Goal: Task Accomplishment & Management: Manage account settings

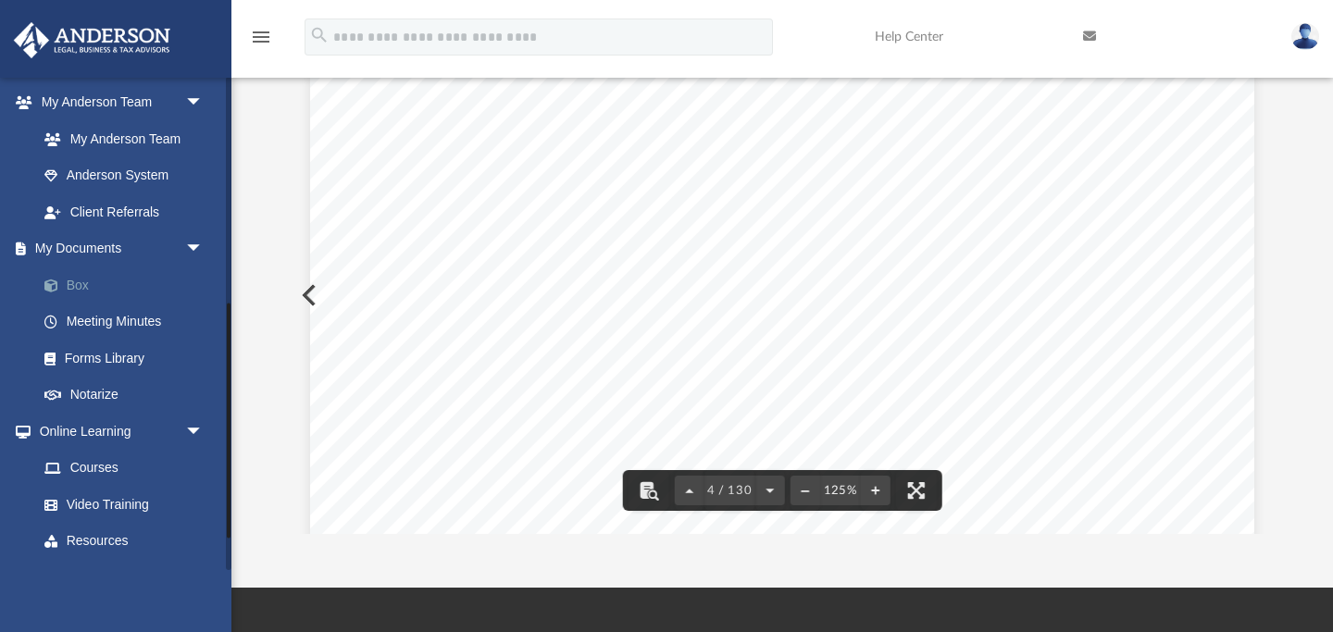
scroll to position [3501, 0]
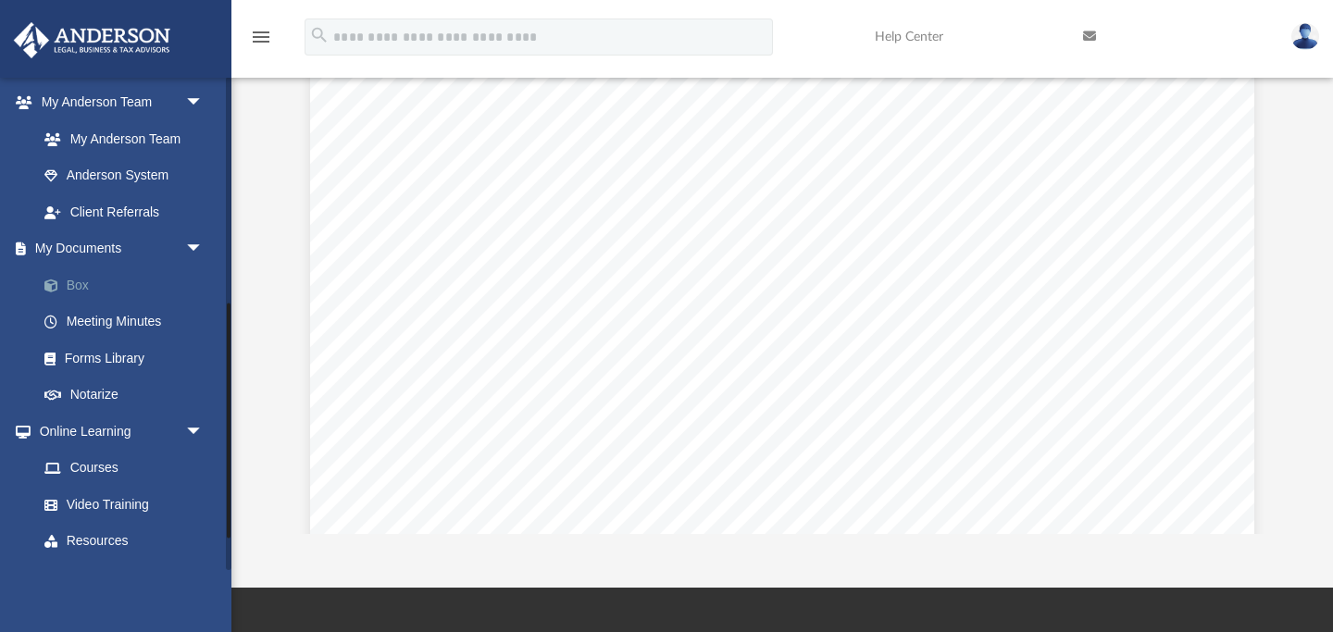
click at [87, 287] on link "Box" at bounding box center [129, 285] width 206 height 37
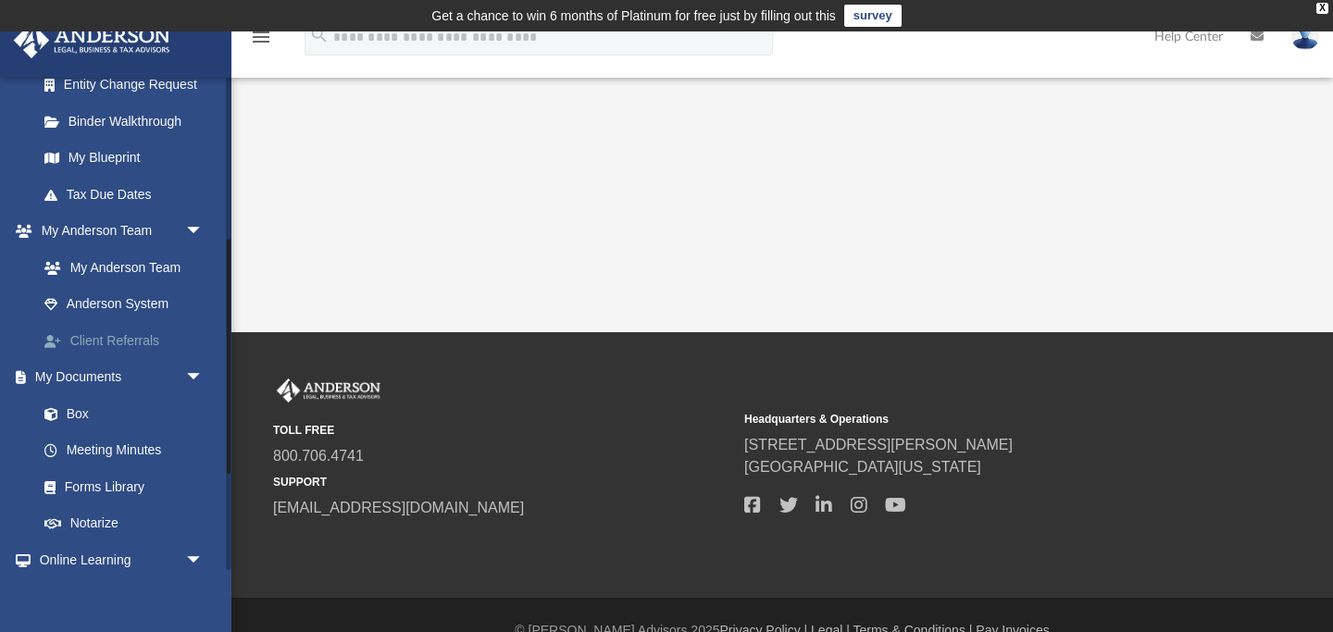
scroll to position [346, 0]
click at [109, 415] on link "Box" at bounding box center [129, 412] width 206 height 37
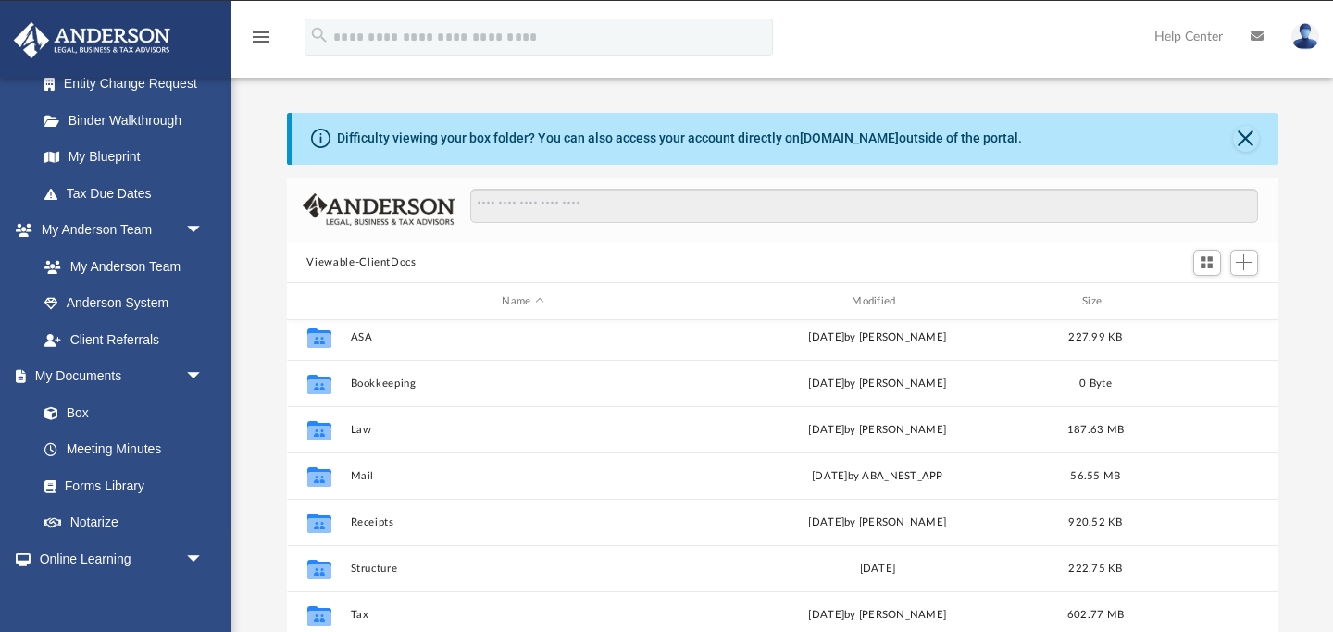
scroll to position [44, 0]
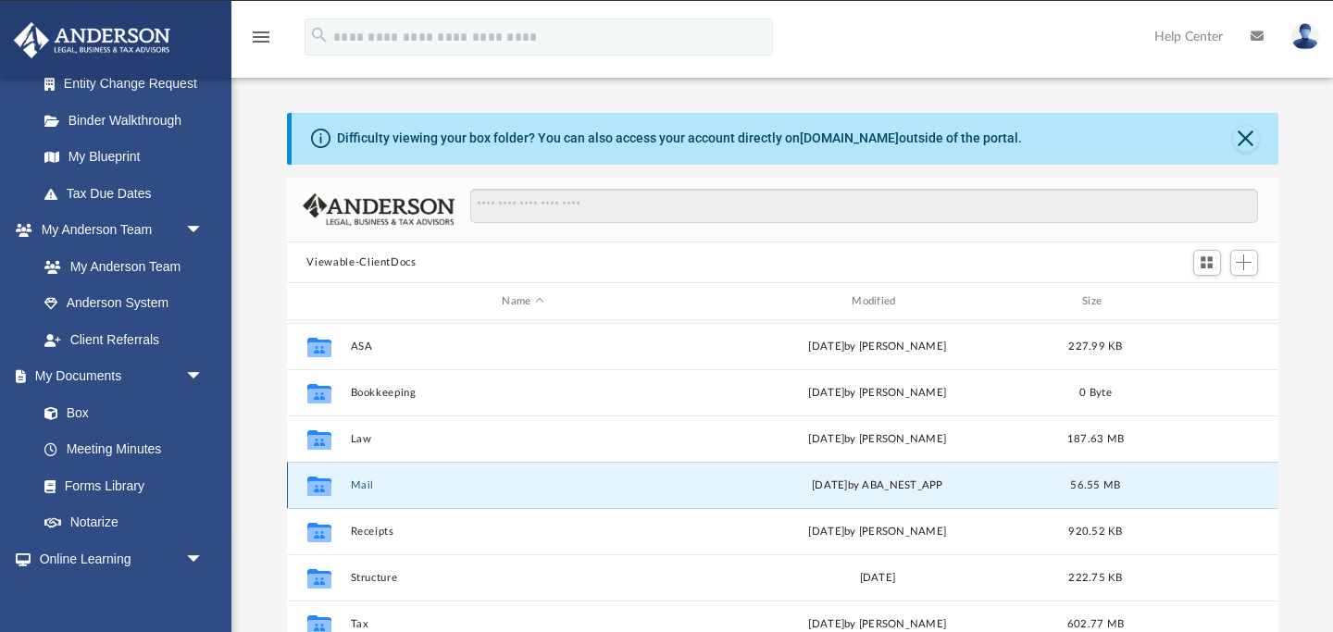
click at [359, 482] on button "Mail" at bounding box center [523, 486] width 346 height 12
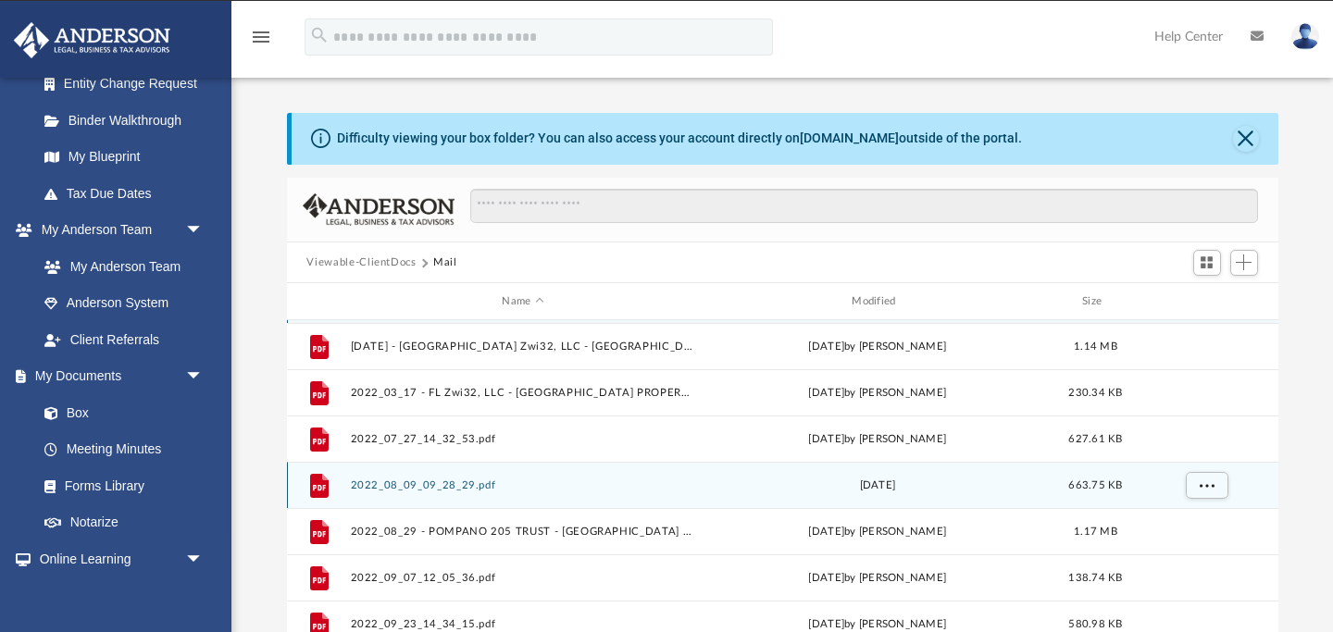
scroll to position [1, 1]
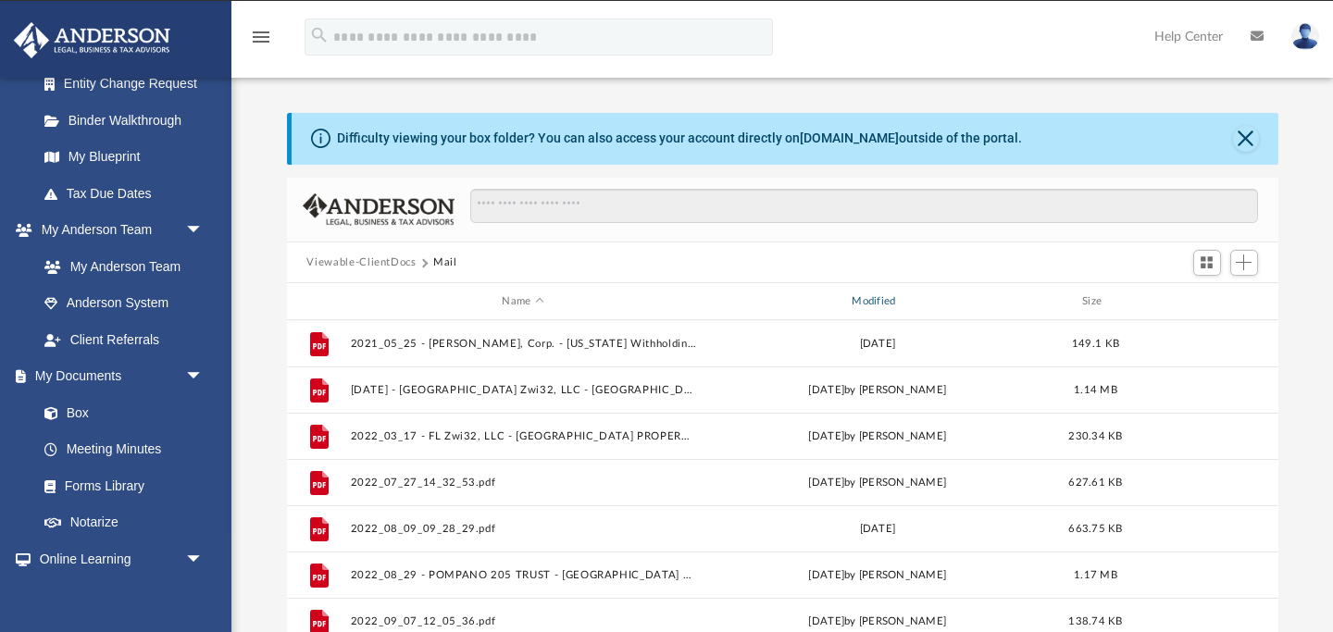
click at [875, 305] on div "Modified" at bounding box center [877, 301] width 346 height 17
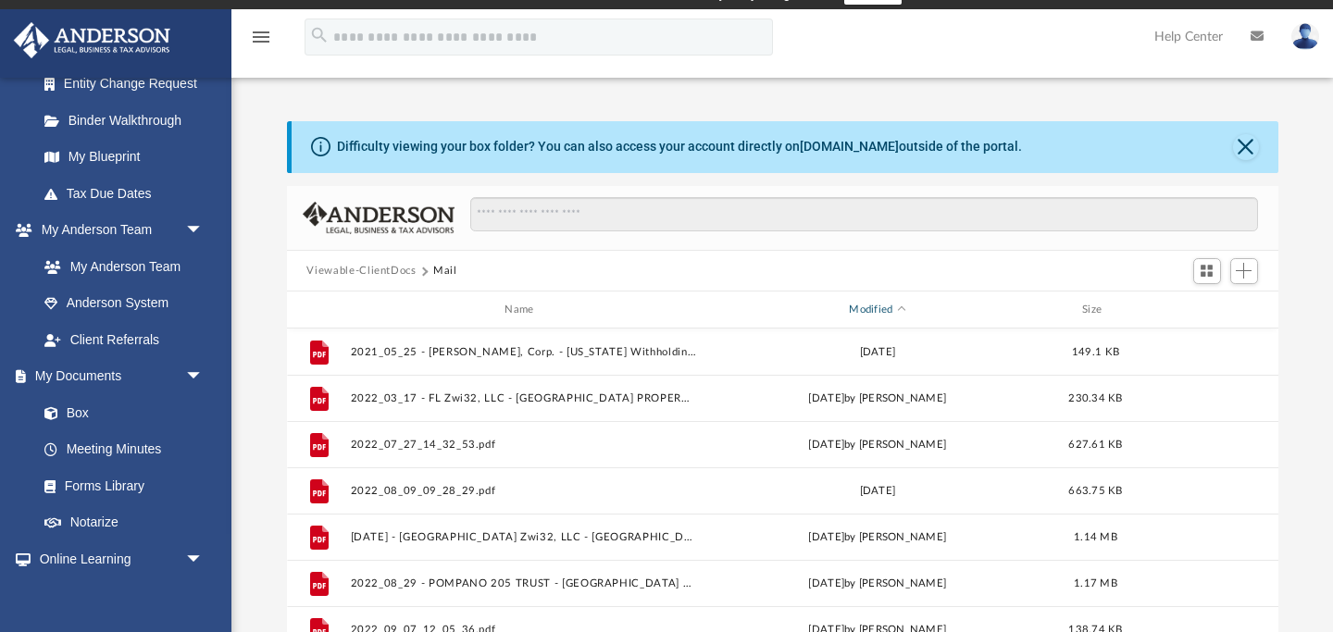
scroll to position [0, 0]
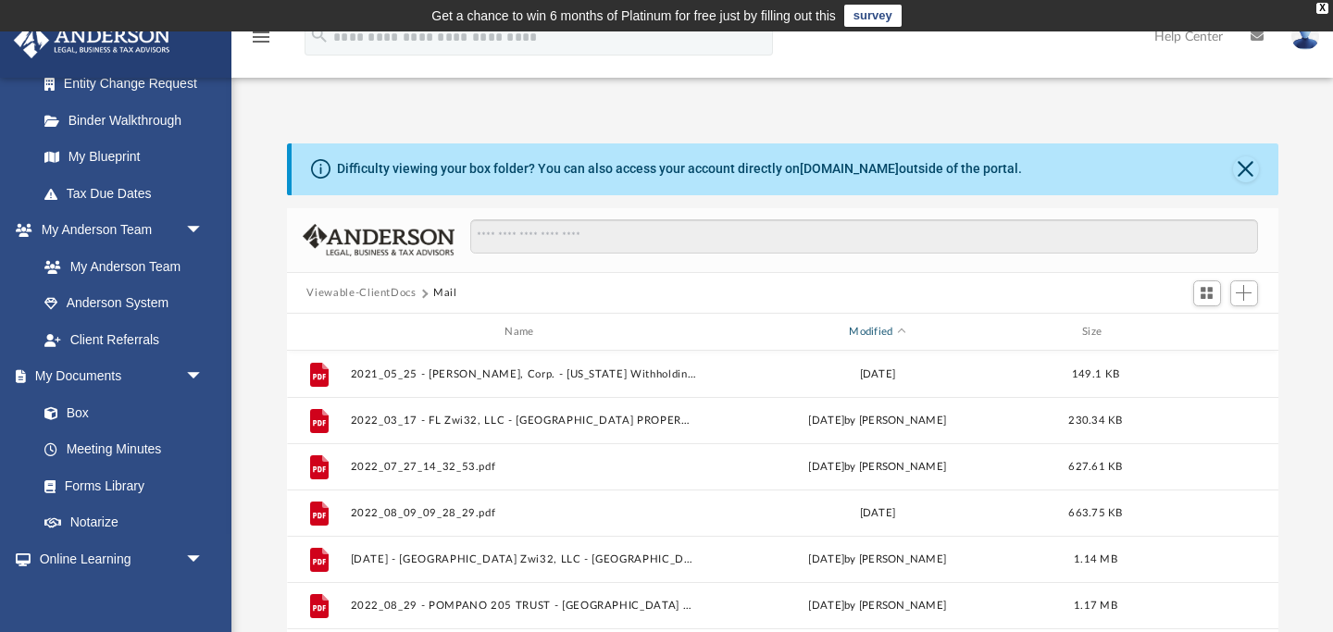
click at [869, 331] on div "Modified" at bounding box center [877, 332] width 346 height 17
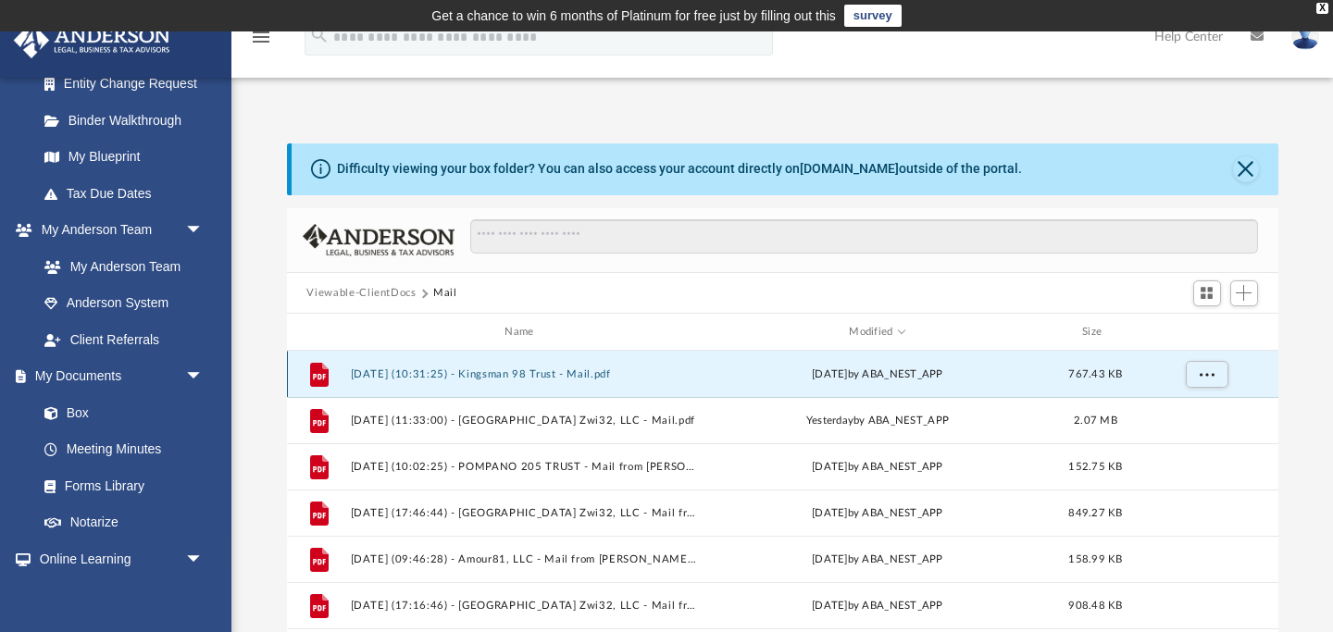
click at [584, 373] on button "2025.08.26 (10:31:25) - Kingsman 98 Trust - Mail.pdf" at bounding box center [523, 374] width 346 height 12
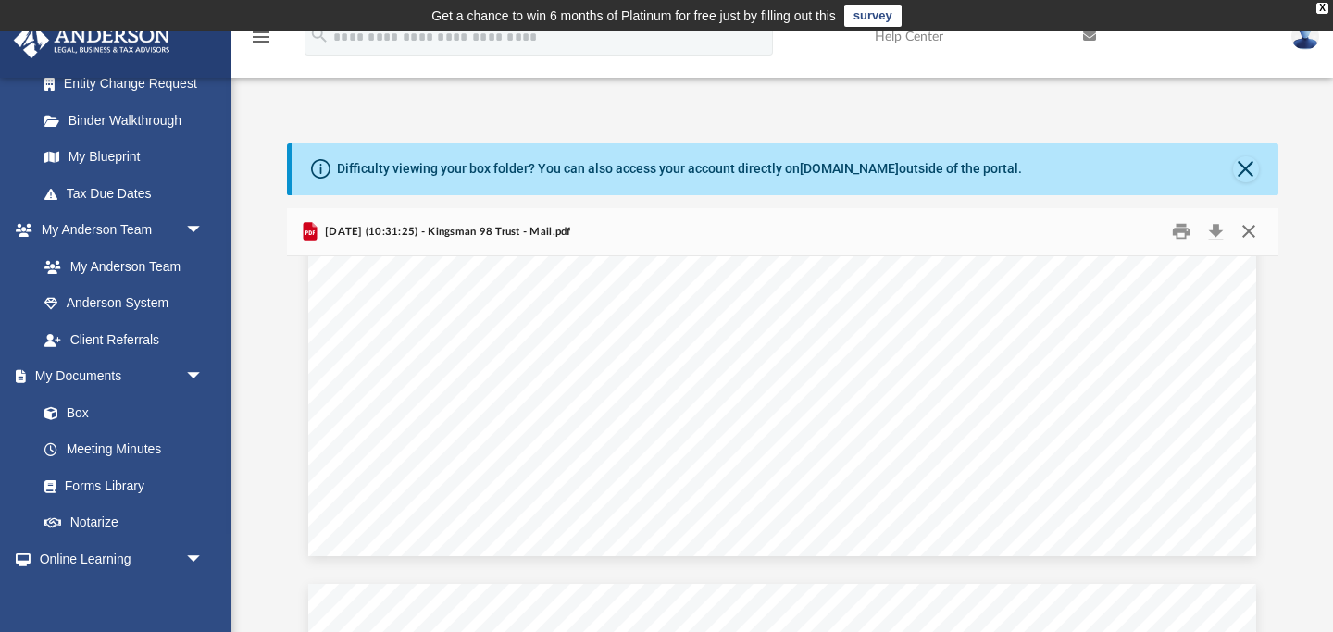
click at [1255, 231] on button "Close" at bounding box center [1248, 232] width 33 height 29
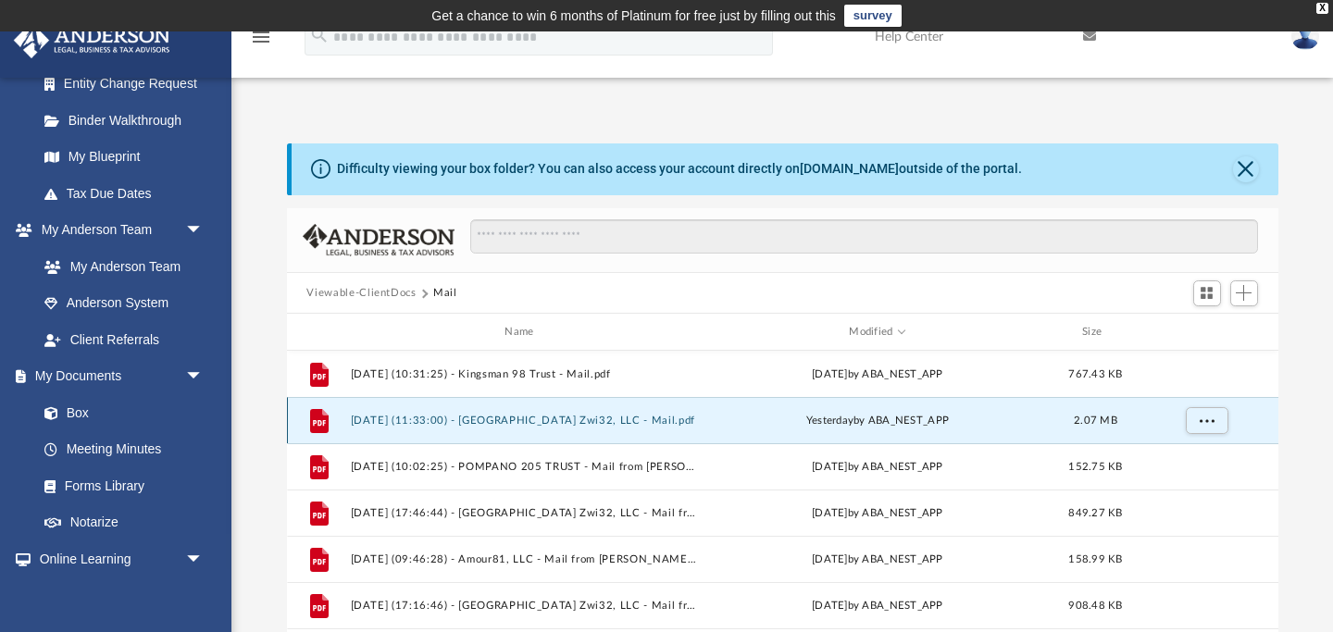
click at [576, 422] on button "2025.08.25 (11:33:00) - FL Zwi32, LLC - Mail.pdf" at bounding box center [523, 421] width 346 height 12
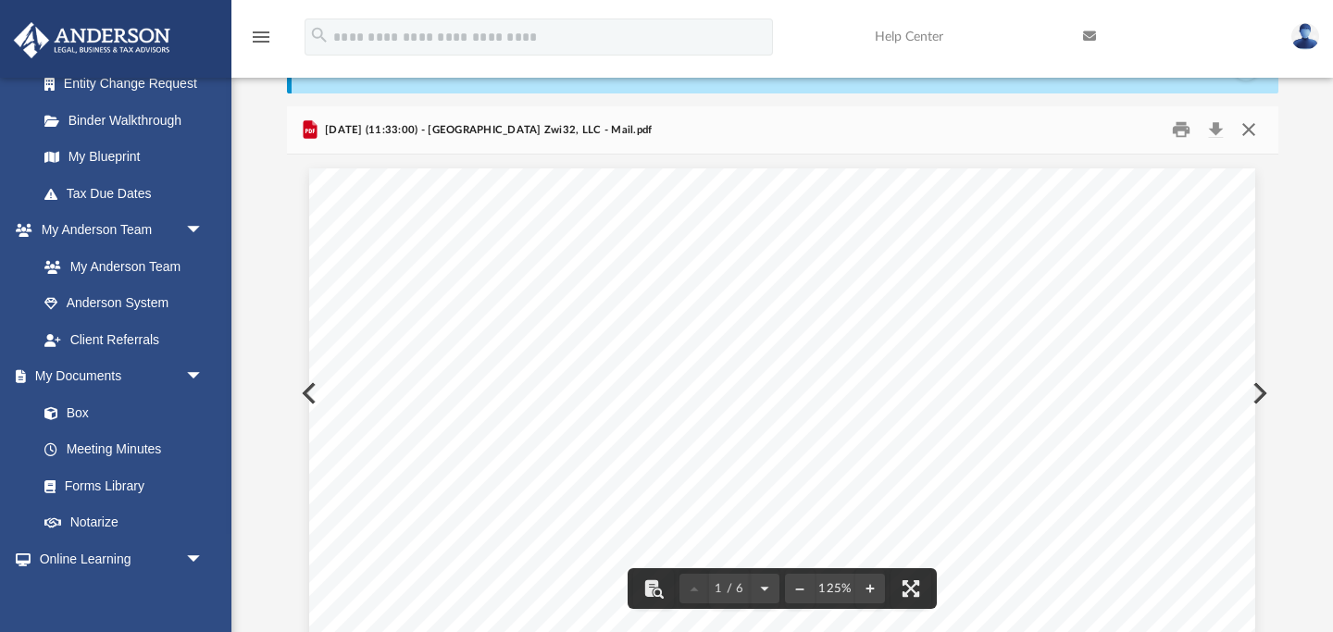
click at [1246, 126] on button "Close" at bounding box center [1248, 130] width 33 height 29
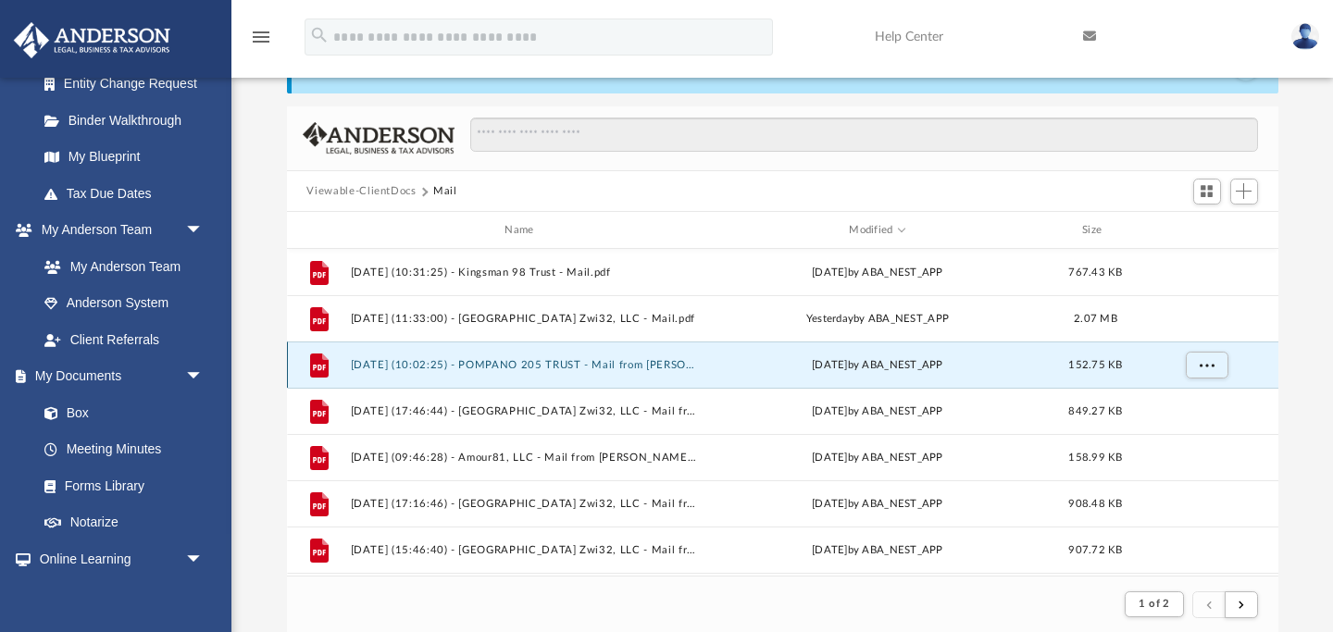
click at [643, 365] on button "2025.07.22 (10:02:25) - POMPANO 205 TRUST - Mail from JAMIE A FAK POLIVCHAK & S…" at bounding box center [523, 365] width 346 height 12
